Goal: Navigation & Orientation: Understand site structure

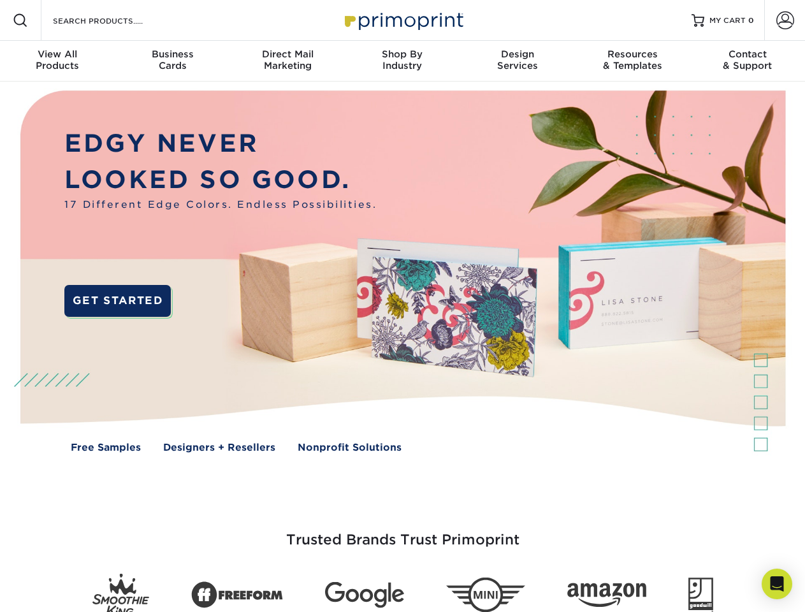
click at [402, 306] on img at bounding box center [402, 281] width 797 height 398
click at [20, 20] on span at bounding box center [20, 20] width 15 height 15
click at [785, 20] on span at bounding box center [785, 20] width 18 height 18
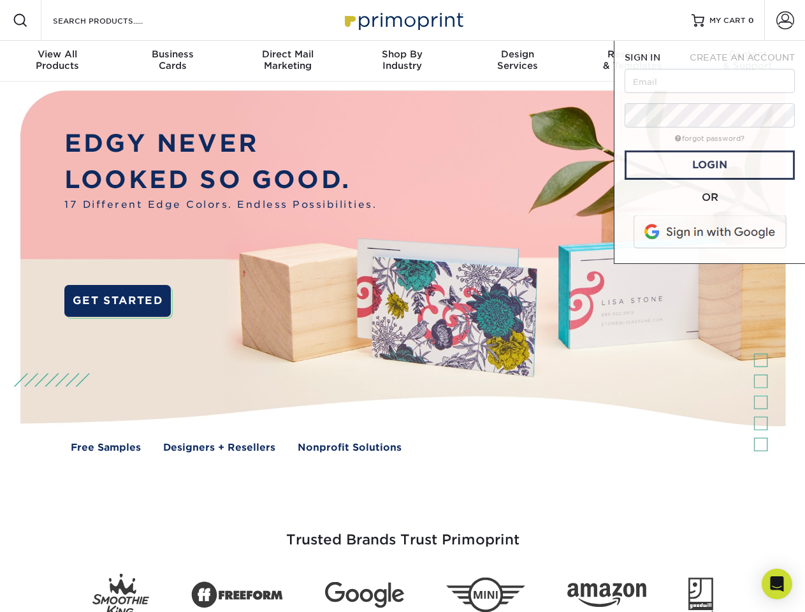
click at [57, 61] on div "View All Products" at bounding box center [57, 59] width 115 height 23
click at [172, 61] on div "Business Cards" at bounding box center [172, 59] width 115 height 23
click at [287, 61] on div "Direct Mail Marketing" at bounding box center [287, 59] width 115 height 23
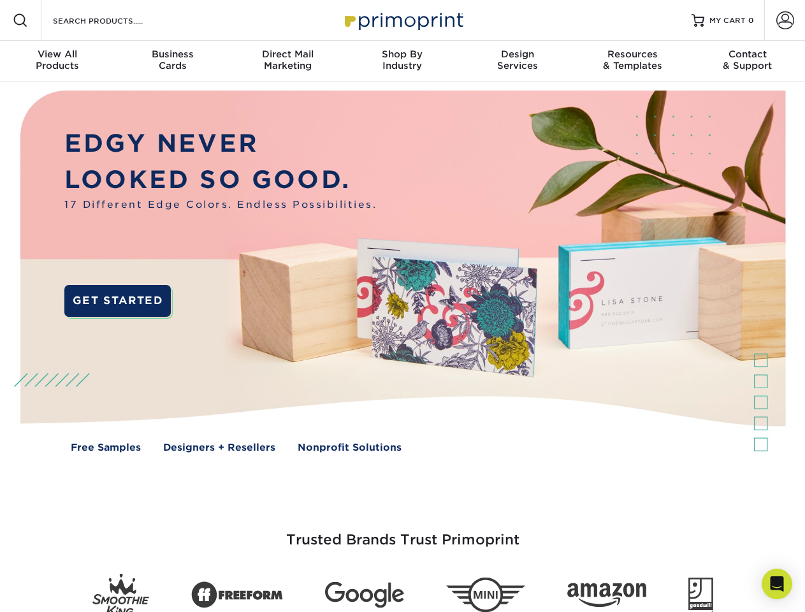
click at [402, 61] on div "Shop By Industry" at bounding box center [402, 59] width 115 height 23
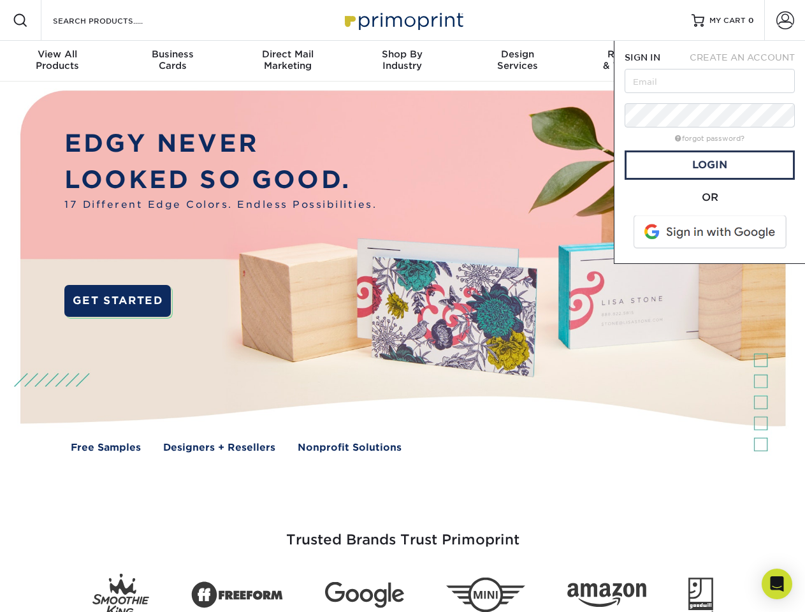
click at [518, 61] on div "Design Services" at bounding box center [517, 59] width 115 height 23
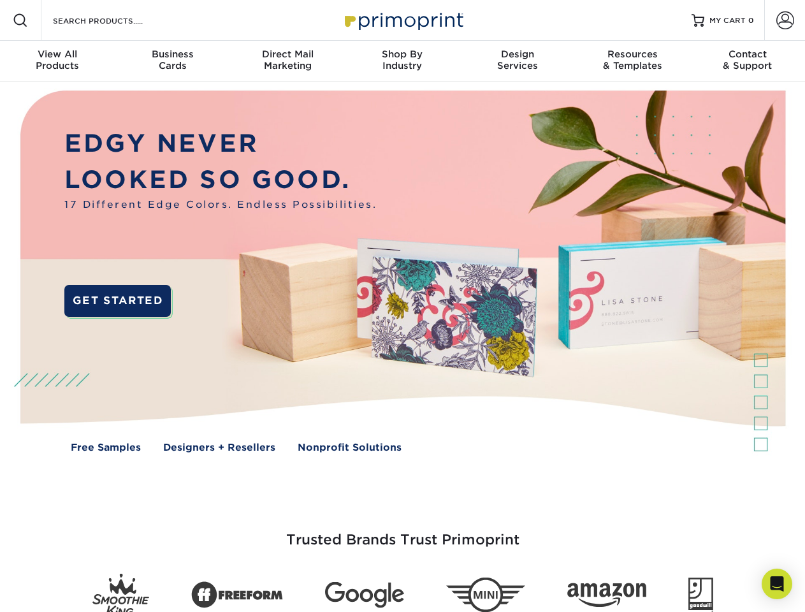
click at [632, 61] on span "SIGN IN" at bounding box center [643, 57] width 36 height 10
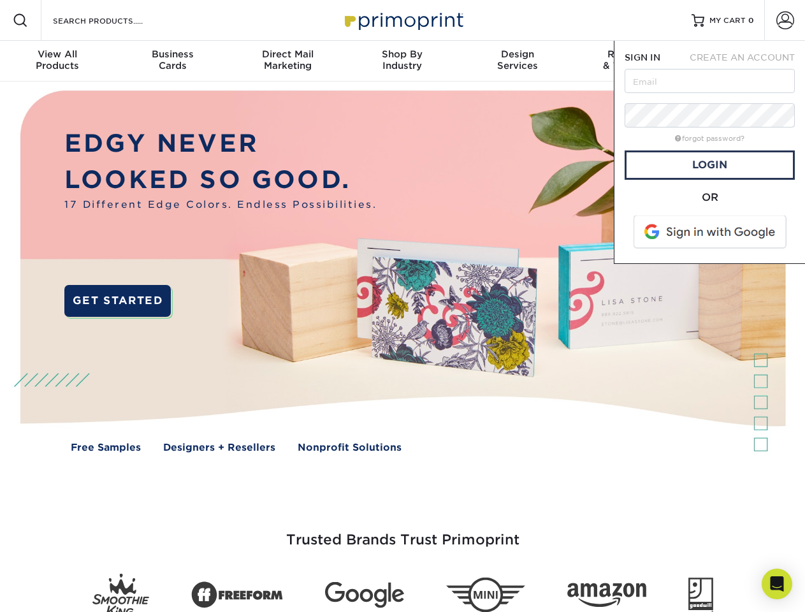
click at [748, 61] on div "Contact & Support" at bounding box center [747, 59] width 115 height 23
